Goal: Task Accomplishment & Management: Use online tool/utility

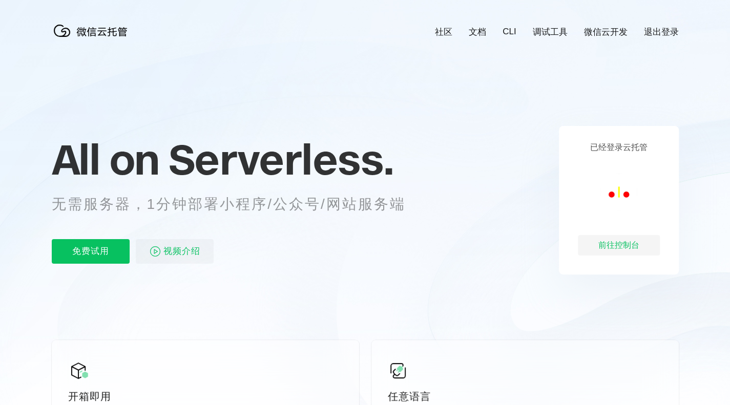
scroll to position [0, 1821]
click at [609, 247] on div "前往控制台" at bounding box center [619, 245] width 82 height 20
click at [99, 244] on p "免费试用" at bounding box center [91, 251] width 78 height 25
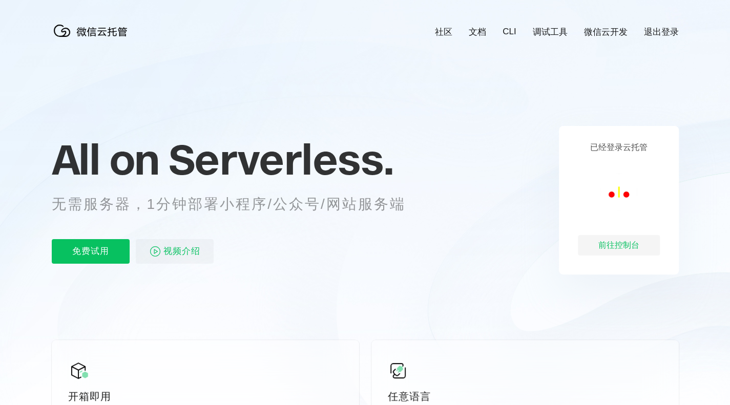
click at [174, 256] on span "视频介绍" at bounding box center [181, 251] width 37 height 25
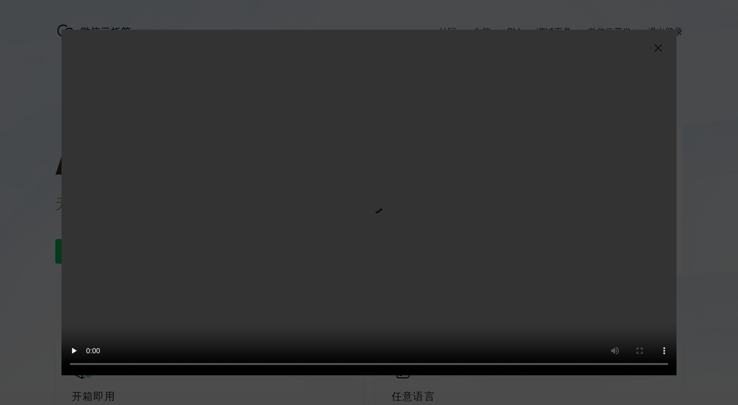
click at [656, 51] on img at bounding box center [658, 48] width 12 height 12
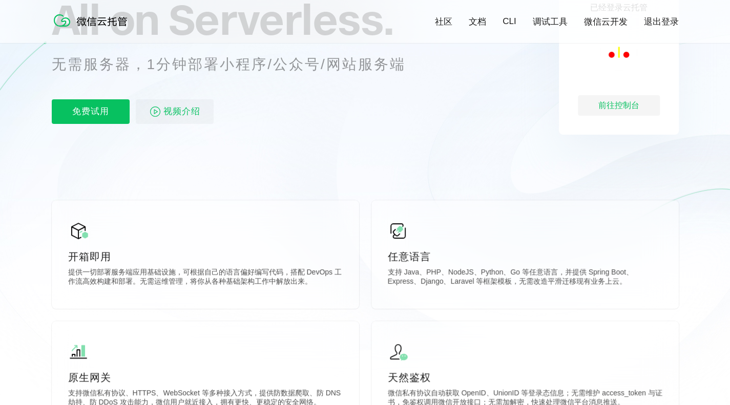
scroll to position [154, 0]
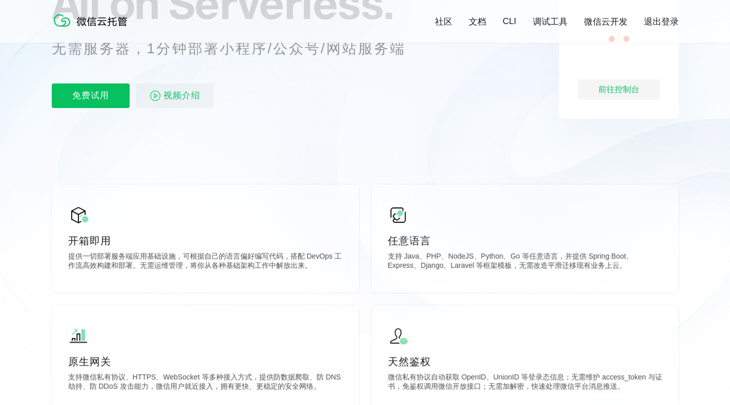
click at [400, 219] on img at bounding box center [398, 215] width 20 height 20
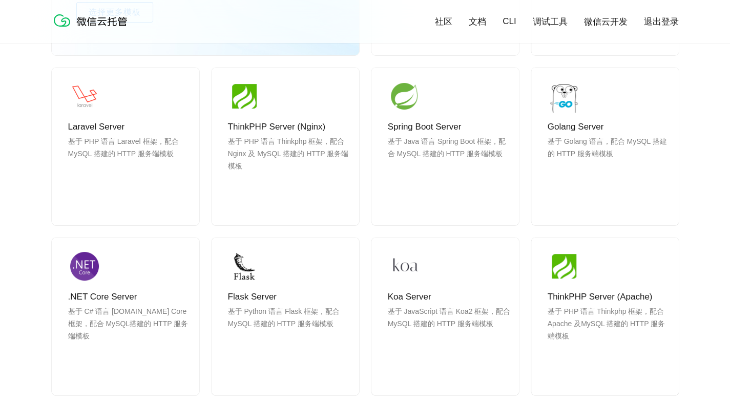
scroll to position [1024, 0]
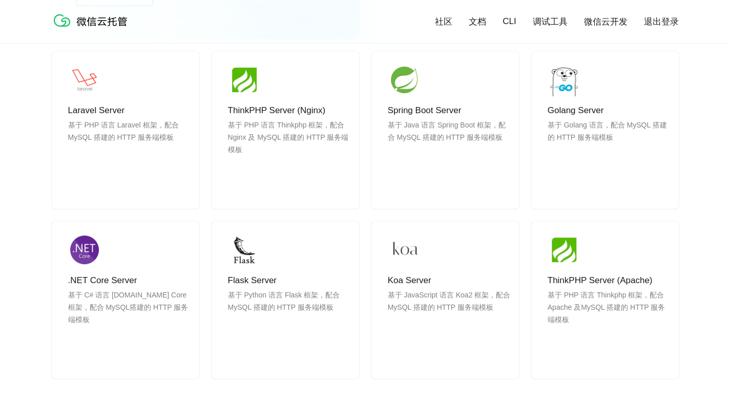
click at [611, 356] on span "使用" at bounding box center [605, 356] width 74 height 20
